Goal: Find specific page/section: Find specific page/section

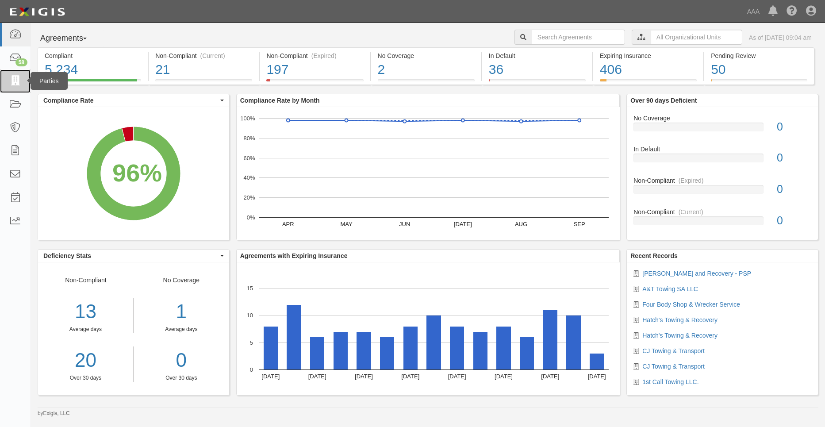
click at [9, 79] on icon at bounding box center [15, 81] width 12 height 10
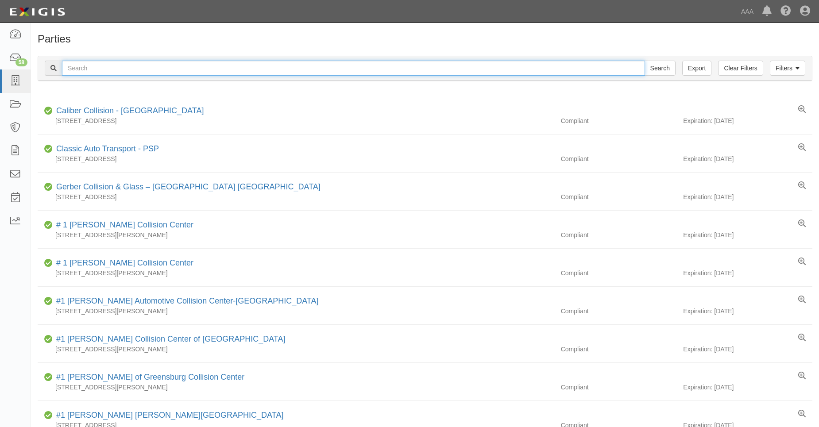
click at [75, 65] on input "text" at bounding box center [353, 68] width 583 height 15
type input "31658"
click at [644, 61] on input "Search" at bounding box center [659, 68] width 31 height 15
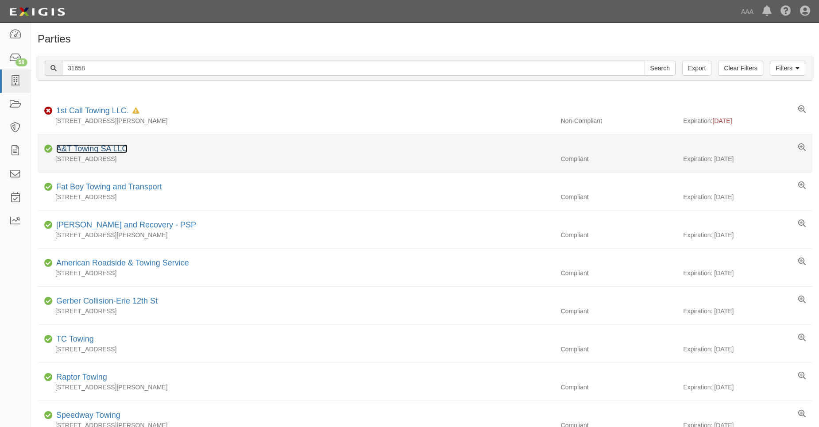
click at [89, 152] on link "A&T Towing SA LLC" at bounding box center [91, 148] width 71 height 9
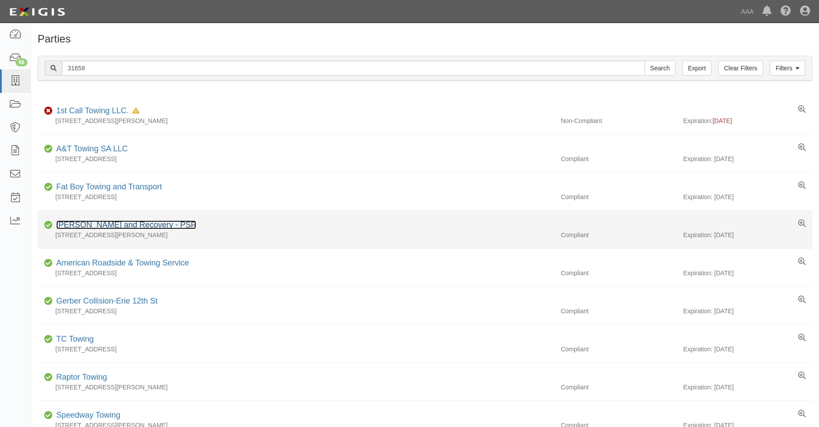
click at [123, 225] on link "Angelos Towing and Recovery - PSP" at bounding box center [126, 224] width 140 height 9
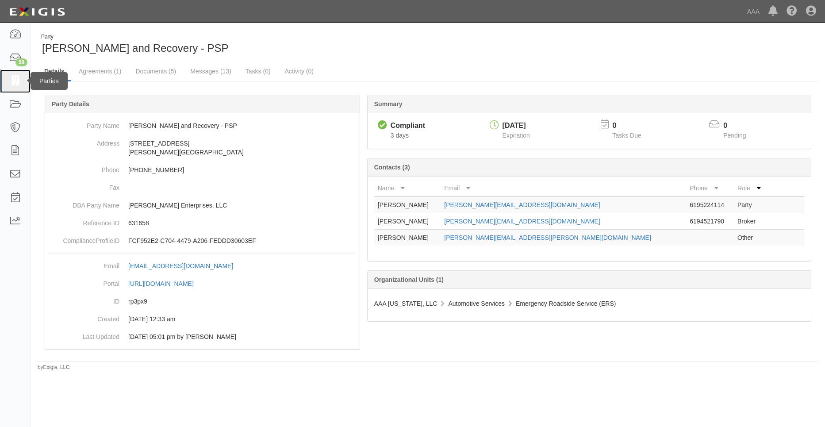
click at [19, 78] on icon at bounding box center [15, 81] width 12 height 10
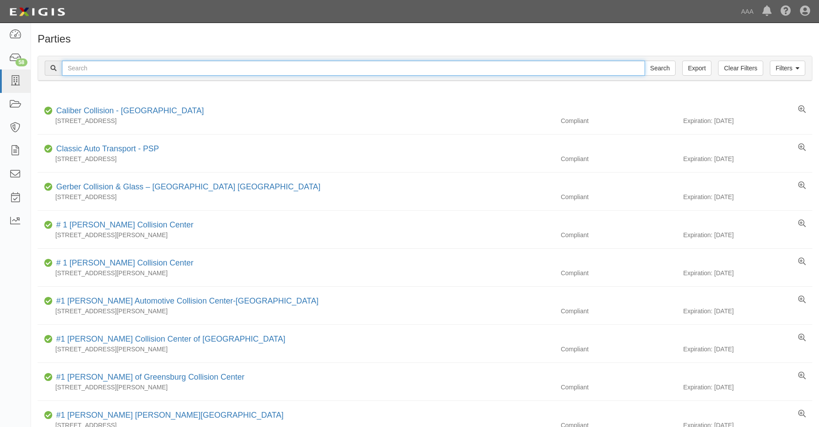
click at [89, 67] on input "text" at bounding box center [353, 68] width 583 height 15
type input "31871"
click at [644, 61] on input "Search" at bounding box center [659, 68] width 31 height 15
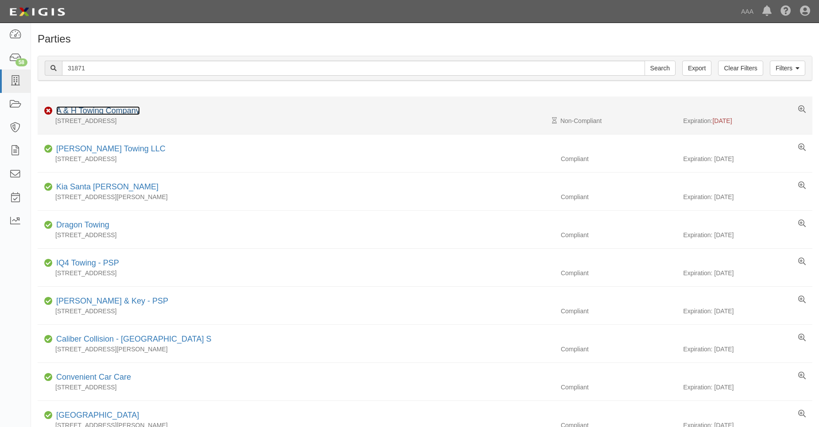
click at [91, 107] on link "A & H Towing Company" at bounding box center [98, 110] width 84 height 9
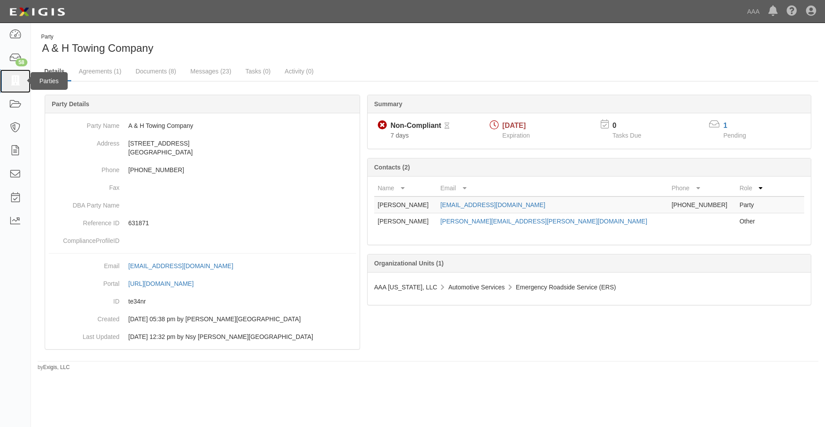
click at [15, 83] on icon at bounding box center [15, 81] width 12 height 10
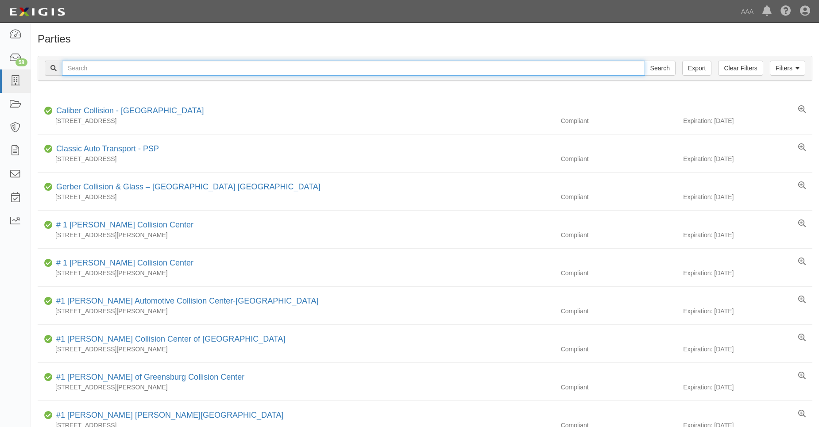
click at [77, 75] on input "text" at bounding box center [353, 68] width 583 height 15
type input "31707"
click at [644, 61] on input "Search" at bounding box center [659, 68] width 31 height 15
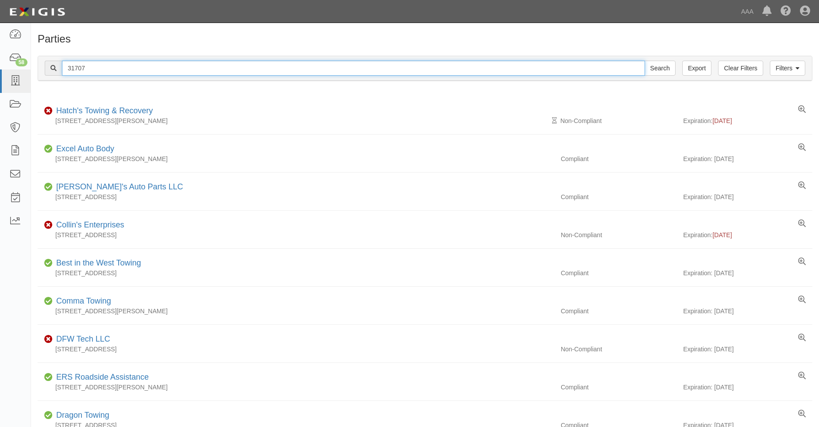
drag, startPoint x: 80, startPoint y: 72, endPoint x: 88, endPoint y: 72, distance: 8.4
click at [88, 72] on input "31707" at bounding box center [353, 68] width 583 height 15
type input "31744"
click at [644, 61] on input "Search" at bounding box center [659, 68] width 31 height 15
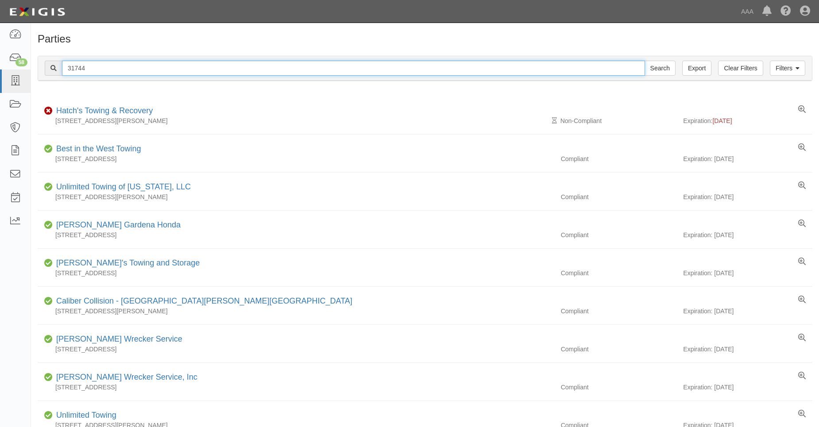
drag, startPoint x: 0, startPoint y: 0, endPoint x: 87, endPoint y: 70, distance: 111.4
click at [87, 70] on input "31744" at bounding box center [353, 68] width 583 height 15
type input "31751"
click at [644, 61] on input "Search" at bounding box center [659, 68] width 31 height 15
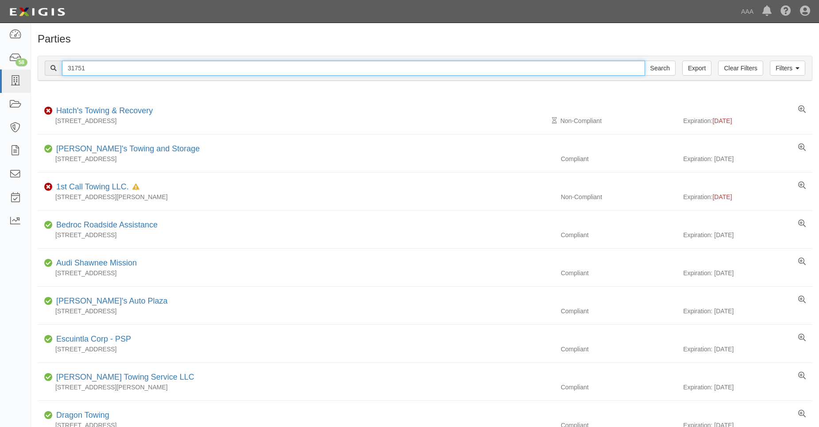
drag, startPoint x: 74, startPoint y: 68, endPoint x: 99, endPoint y: 63, distance: 25.7
click at [99, 63] on input "31751" at bounding box center [353, 68] width 583 height 15
type input "31611"
click at [644, 61] on input "Search" at bounding box center [659, 68] width 31 height 15
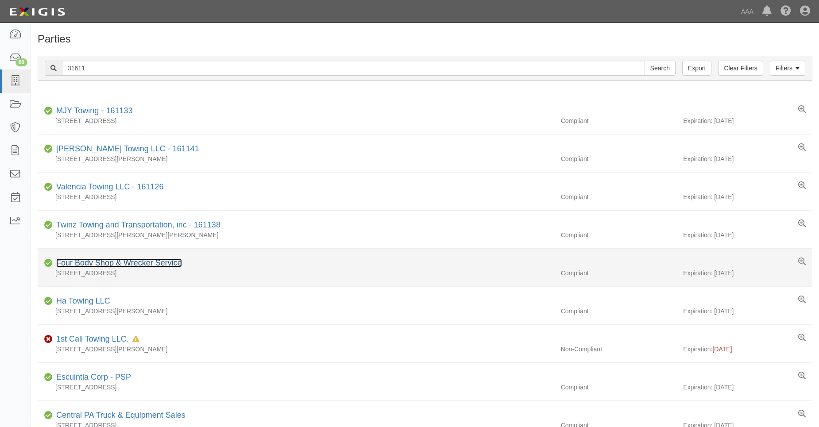
click at [89, 260] on link "Four Body Shop & Wrecker Service" at bounding box center [119, 262] width 126 height 9
